Goal: Find specific page/section: Find specific page/section

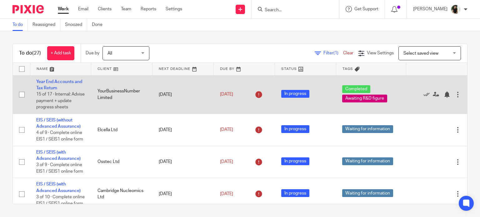
scroll to position [120, 0]
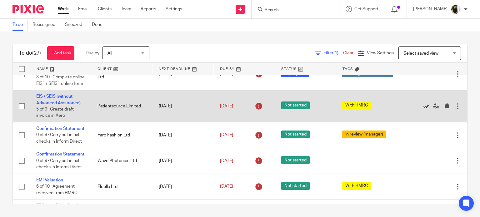
click at [423, 109] on icon at bounding box center [426, 106] width 6 height 6
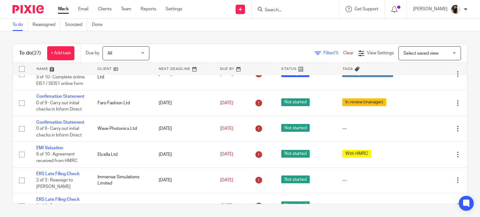
click at [285, 6] on form at bounding box center [297, 9] width 67 height 8
click at [286, 9] on input "Search" at bounding box center [292, 10] width 56 height 6
click at [281, 10] on input "neem" at bounding box center [292, 10] width 56 height 6
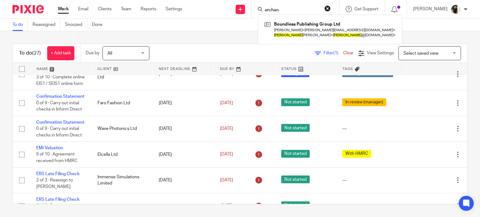
click at [297, 7] on form "archan" at bounding box center [297, 9] width 67 height 8
click at [296, 8] on input "archan" at bounding box center [292, 10] width 56 height 6
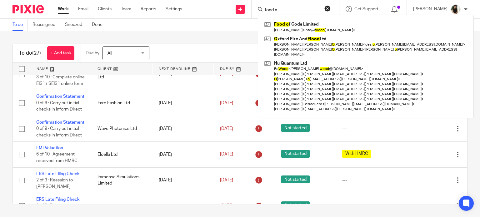
type input "food o"
